Goal: Transaction & Acquisition: Purchase product/service

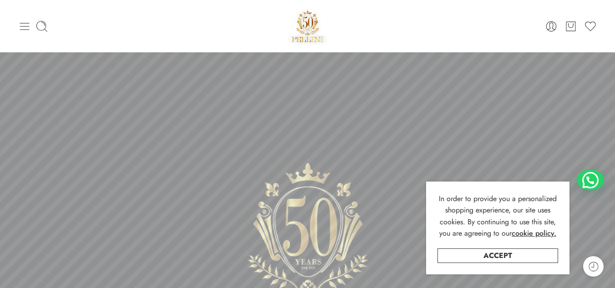
click at [24, 30] on icon at bounding box center [25, 26] width 10 height 7
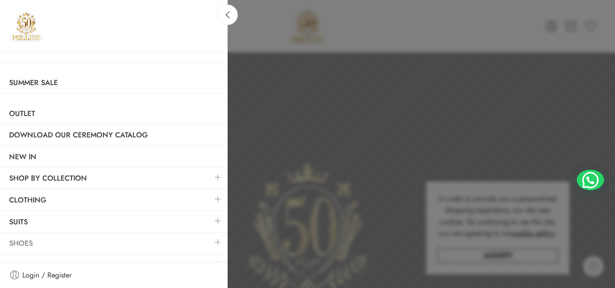
click at [25, 250] on link "Shoes" at bounding box center [114, 243] width 228 height 21
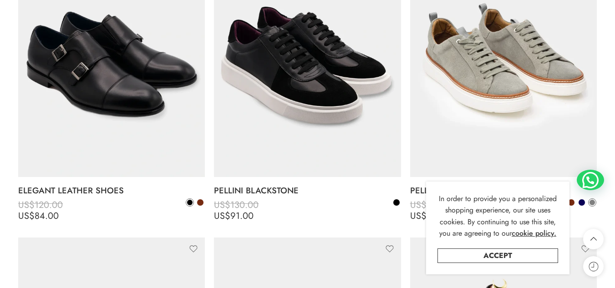
scroll to position [1476, 0]
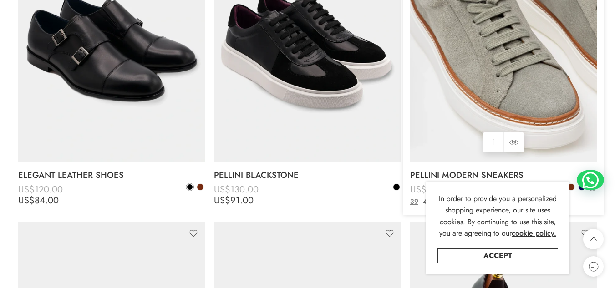
click at [518, 65] on img at bounding box center [503, 37] width 187 height 249
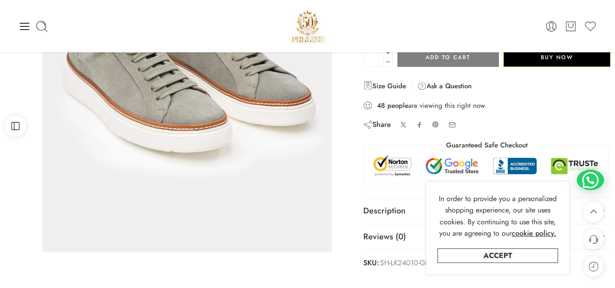
scroll to position [198, 0]
